Goal: Find specific page/section: Find specific page/section

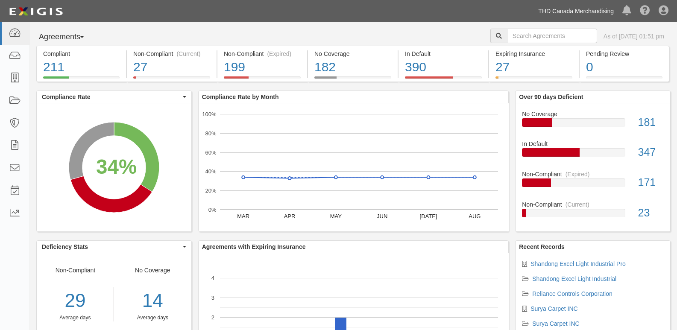
click at [544, 9] on link "THD Canada Merchandising" at bounding box center [576, 11] width 84 height 17
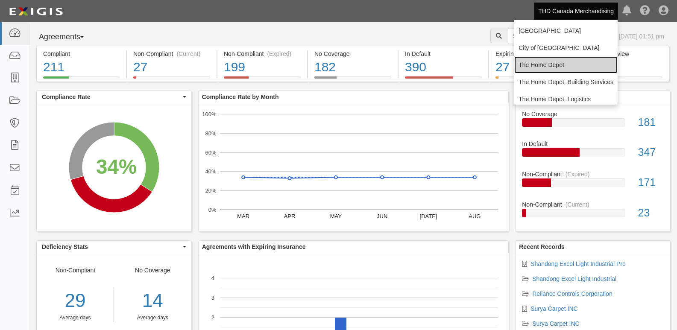
click at [531, 58] on link "The Home Depot" at bounding box center [565, 64] width 103 height 17
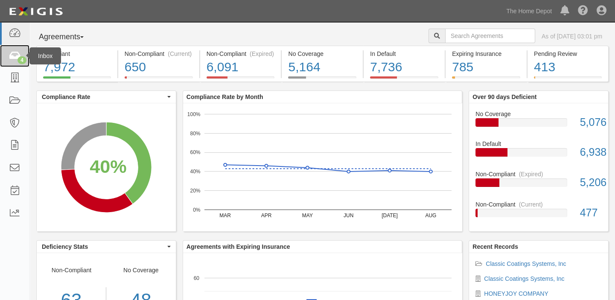
click at [16, 49] on link "4" at bounding box center [14, 56] width 29 height 23
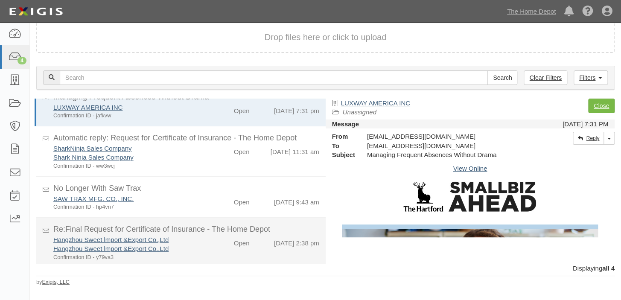
scroll to position [21, 0]
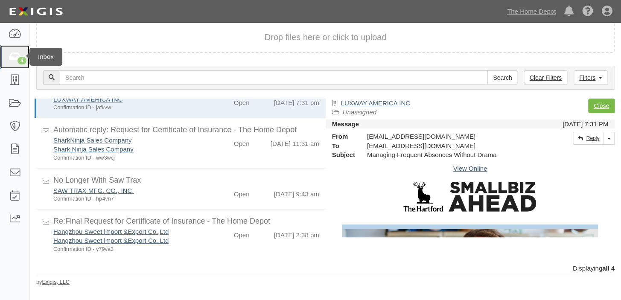
click at [1, 60] on link "4" at bounding box center [14, 56] width 29 height 23
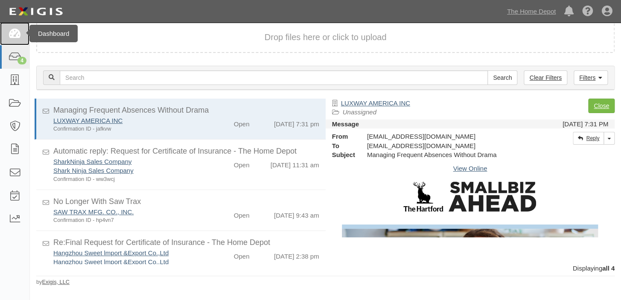
click at [0, 38] on link at bounding box center [14, 33] width 29 height 23
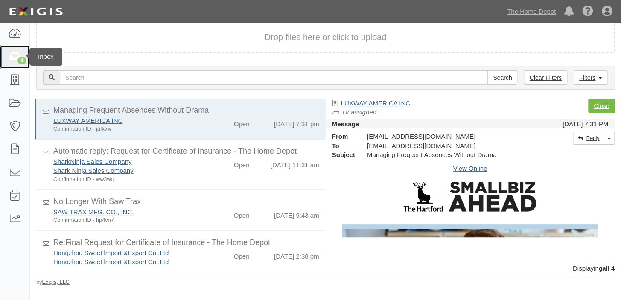
click at [21, 60] on div "4" at bounding box center [22, 61] width 9 height 8
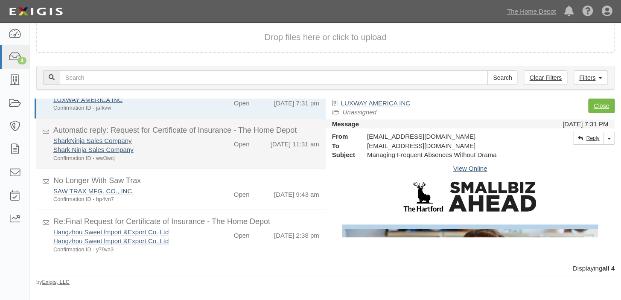
scroll to position [21, 0]
